Goal: Entertainment & Leisure: Consume media (video, audio)

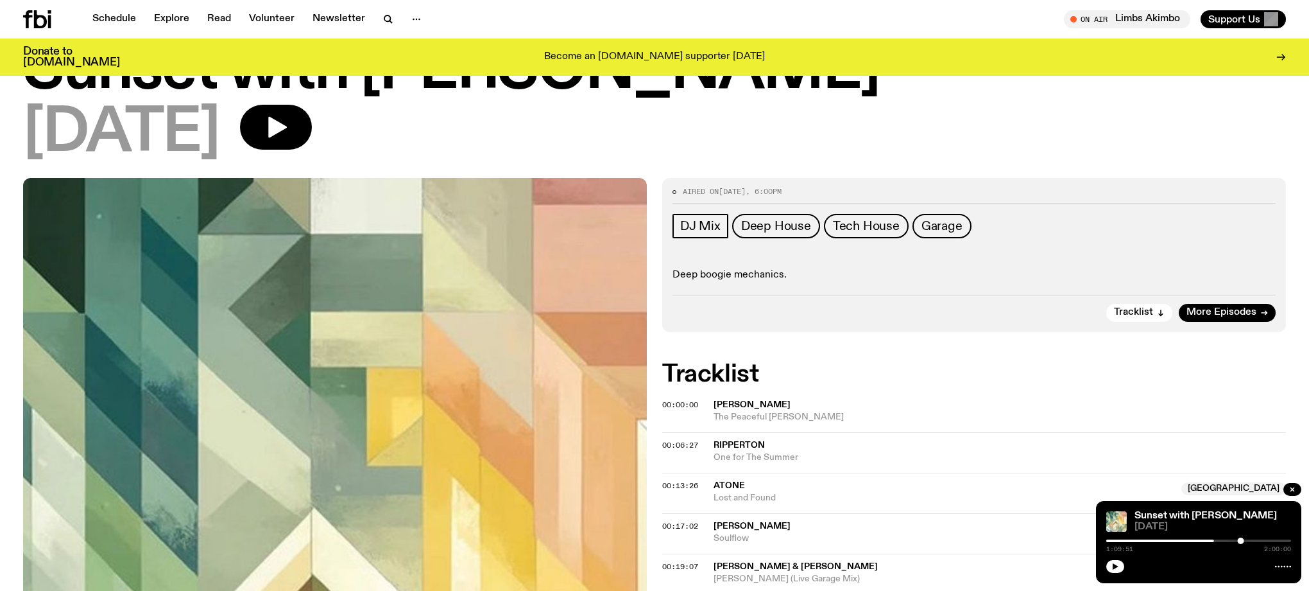
scroll to position [80, 0]
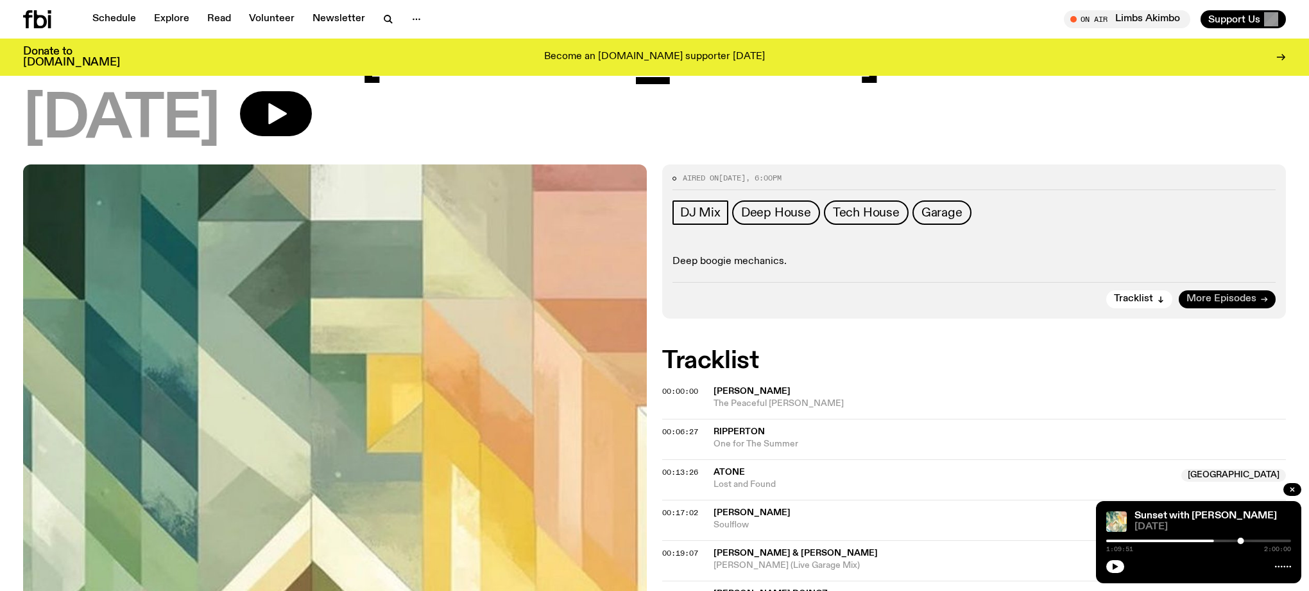
click at [1238, 304] on span "More Episodes" at bounding box center [1222, 299] width 70 height 10
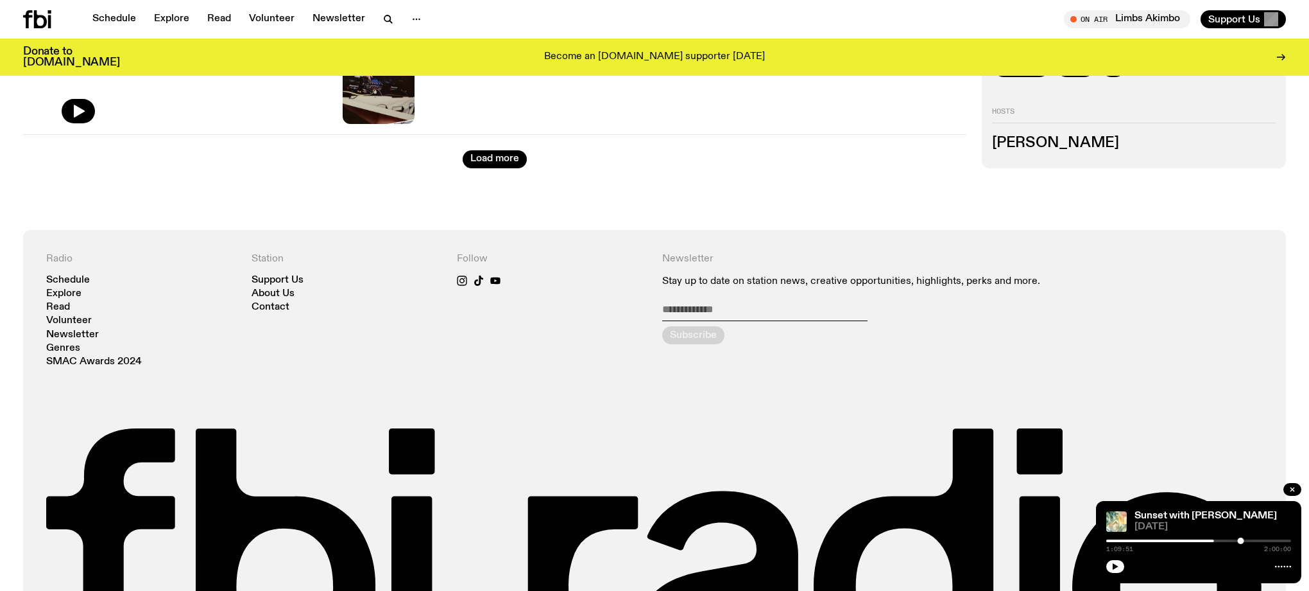
scroll to position [1977, 0]
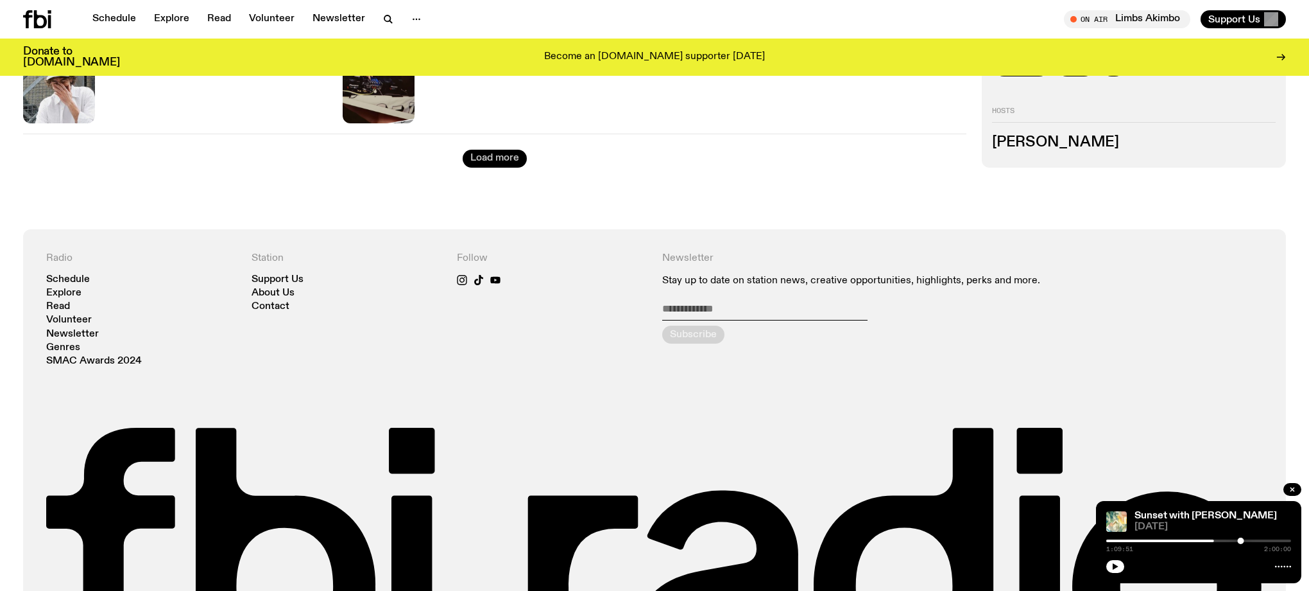
click at [501, 168] on button "Load more" at bounding box center [495, 159] width 64 height 18
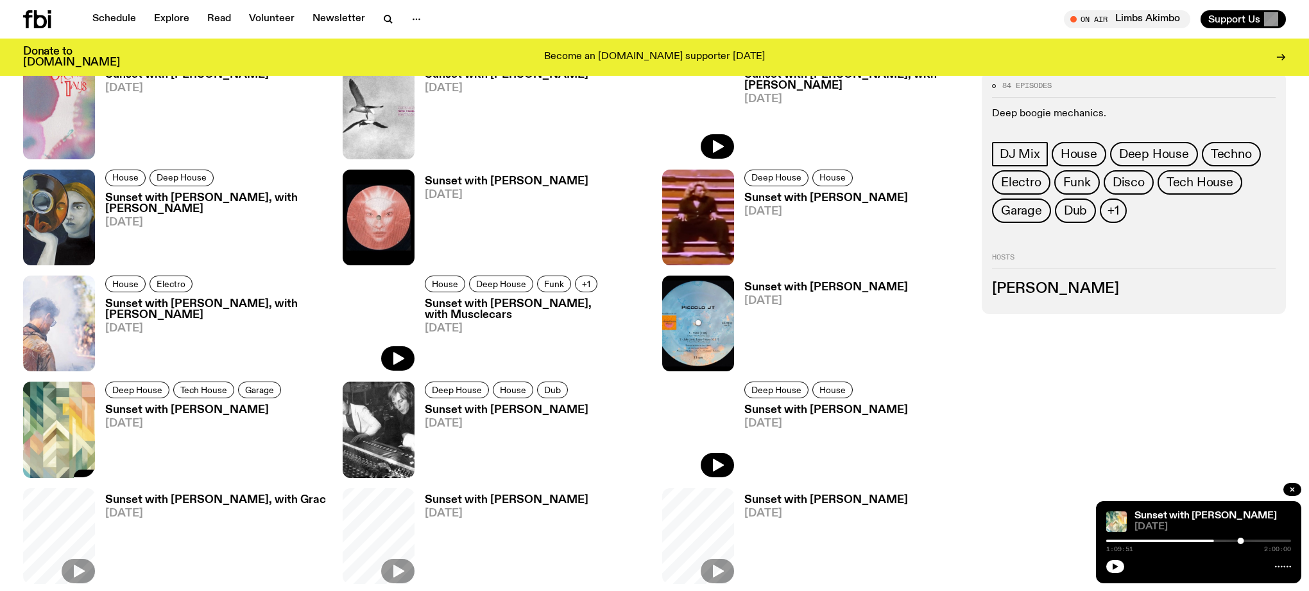
scroll to position [2285, 0]
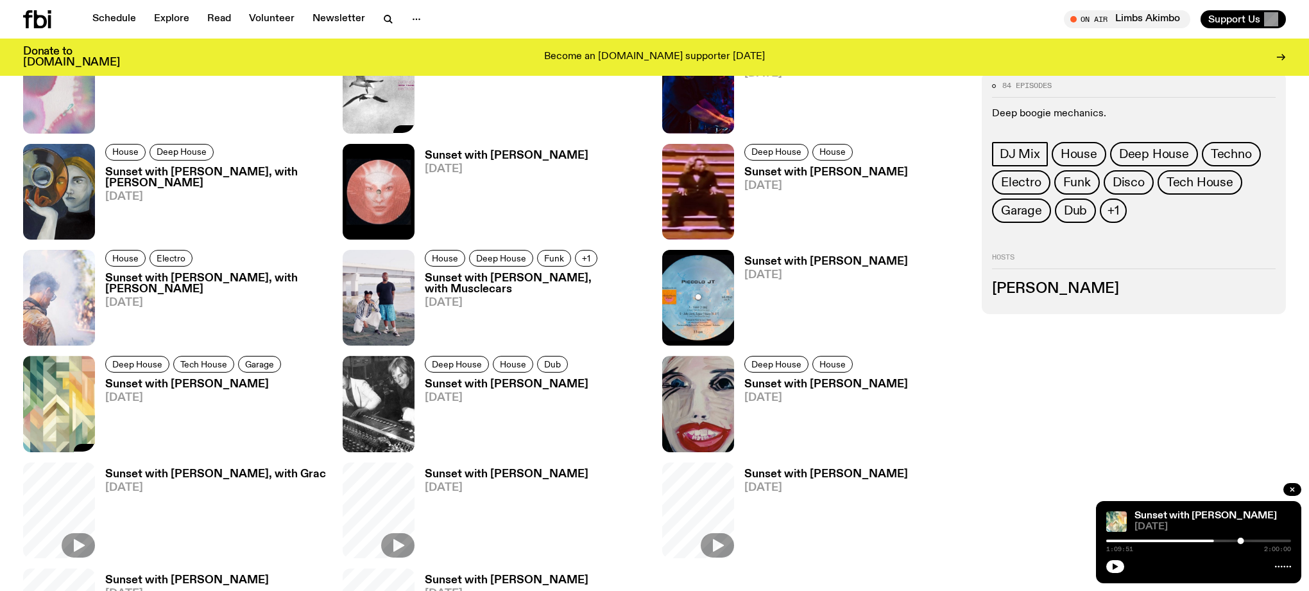
click at [415, 133] on img at bounding box center [379, 85] width 72 height 96
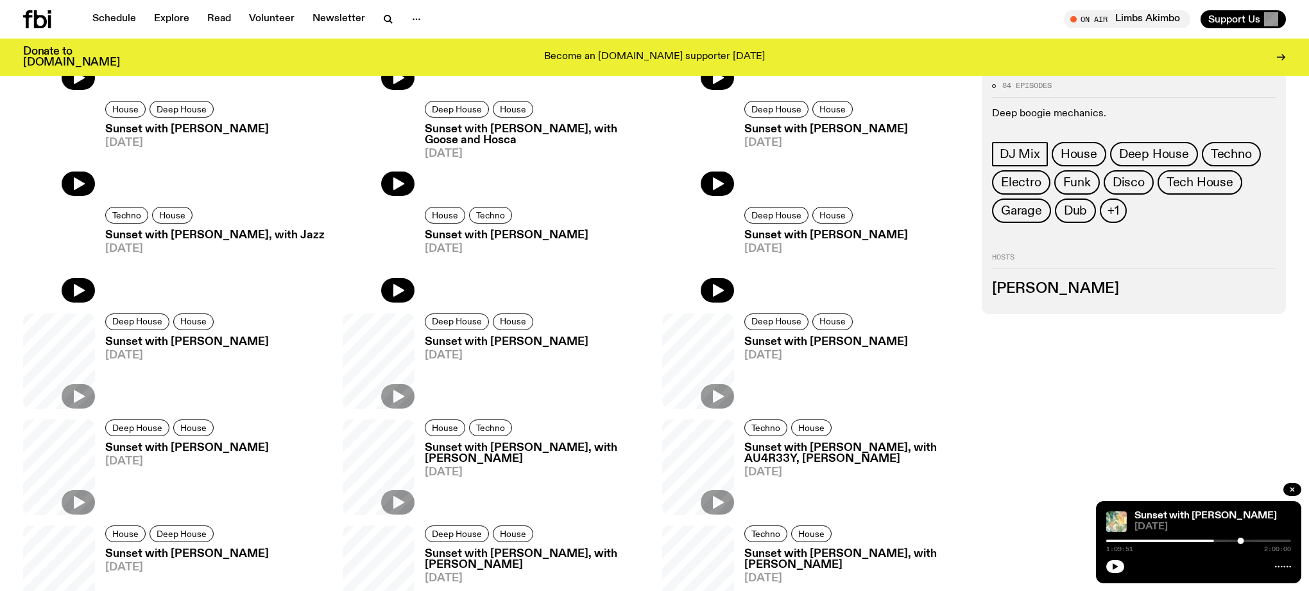
scroll to position [3097, 0]
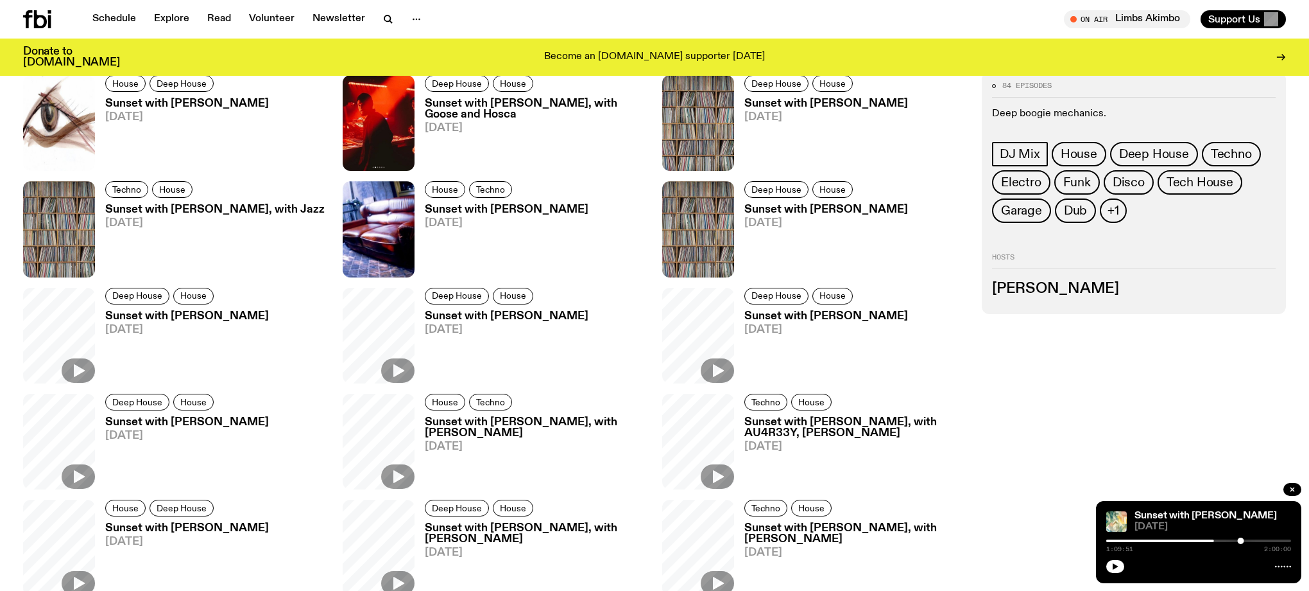
click at [89, 65] on img at bounding box center [59, 17] width 72 height 96
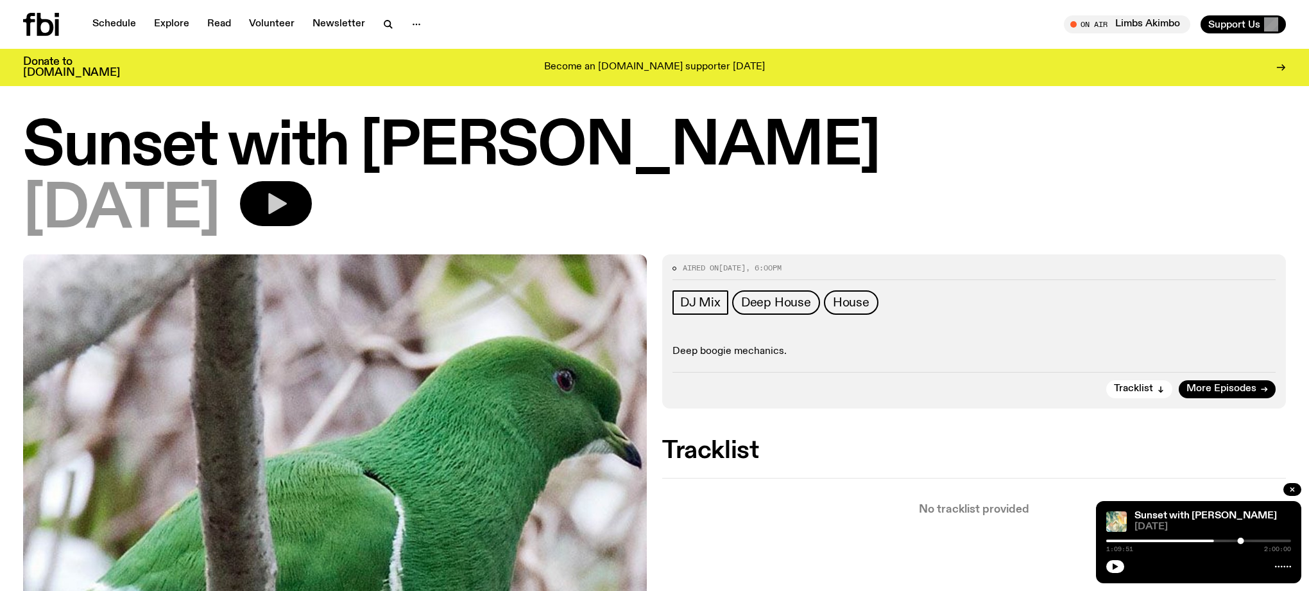
click at [287, 212] on icon "button" at bounding box center [277, 203] width 19 height 21
